Goal: Navigation & Orientation: Find specific page/section

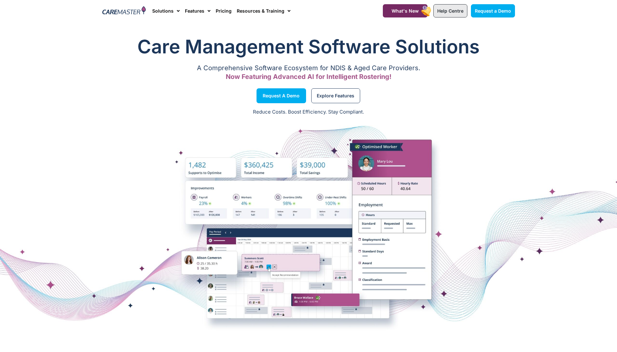
click at [445, 10] on span "Help Centre" at bounding box center [450, 11] width 26 height 6
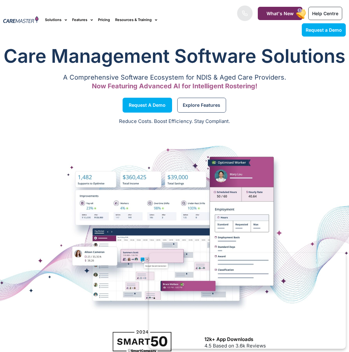
click at [335, 57] on h1 "Care Management Software Solutions" at bounding box center [174, 56] width 343 height 26
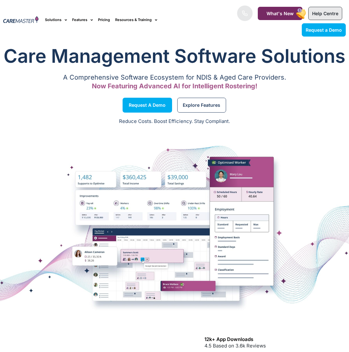
click at [324, 16] on span "Help Centre" at bounding box center [325, 14] width 26 height 6
